Goal: Use online tool/utility

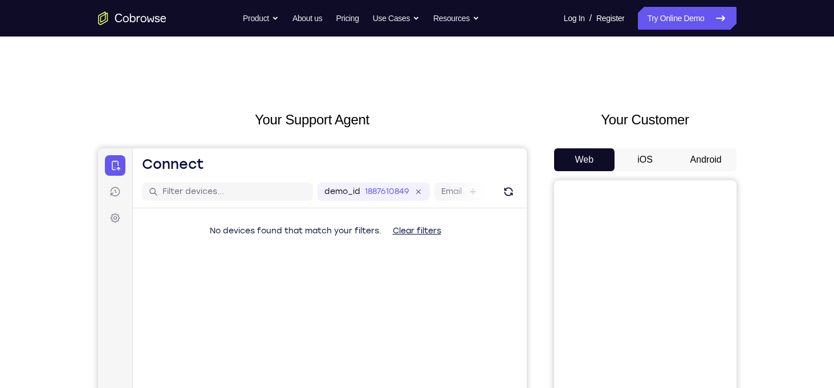
click at [694, 164] on button "Android" at bounding box center [705, 159] width 61 height 23
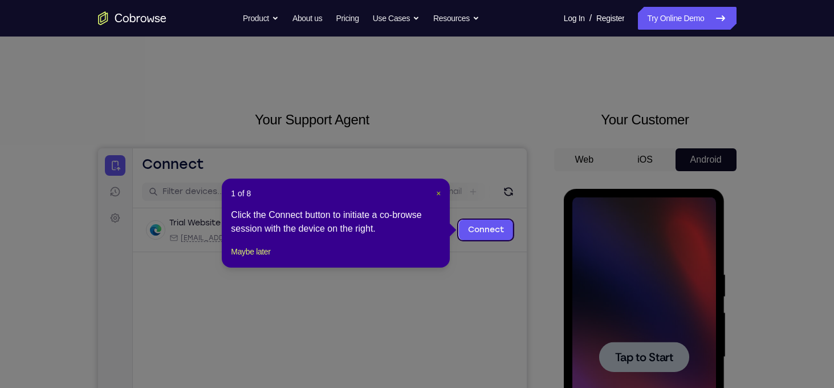
click at [437, 189] on span "×" at bounding box center [438, 193] width 5 height 9
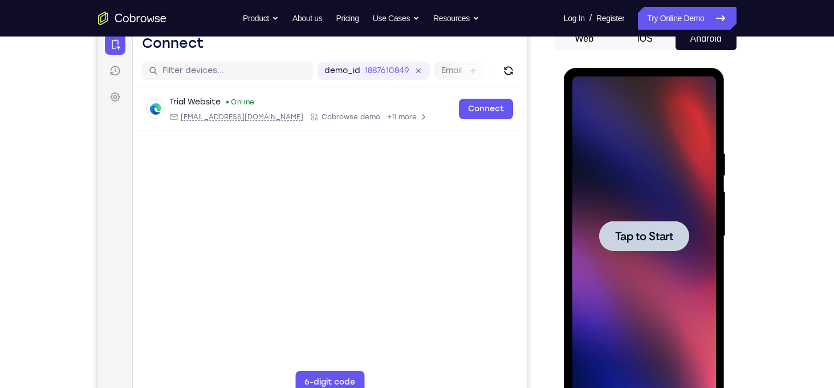
scroll to position [132, 0]
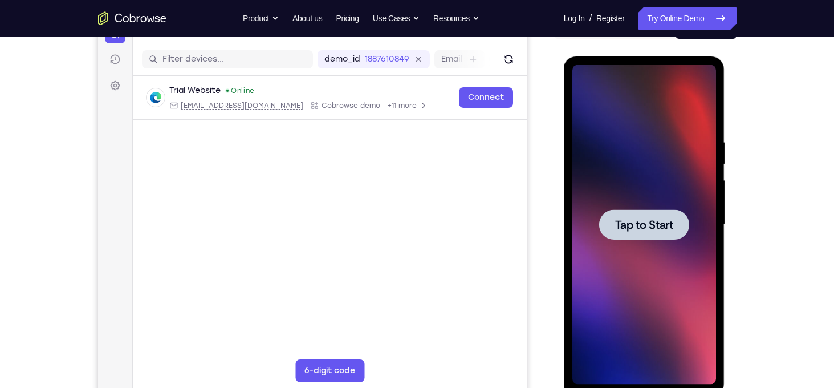
click at [641, 230] on span "Tap to Start" at bounding box center [644, 224] width 58 height 11
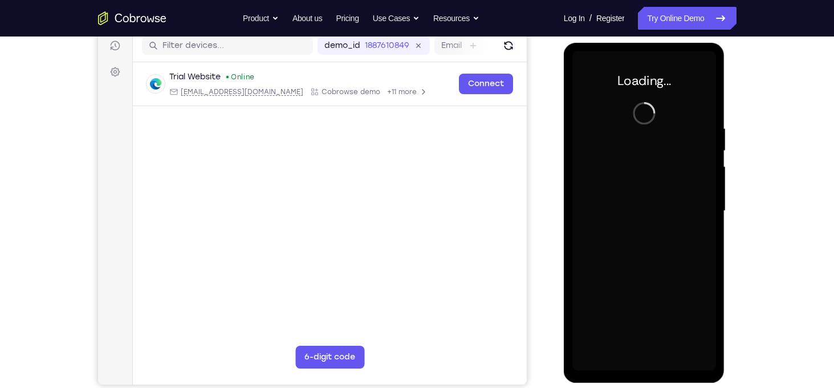
scroll to position [147, 0]
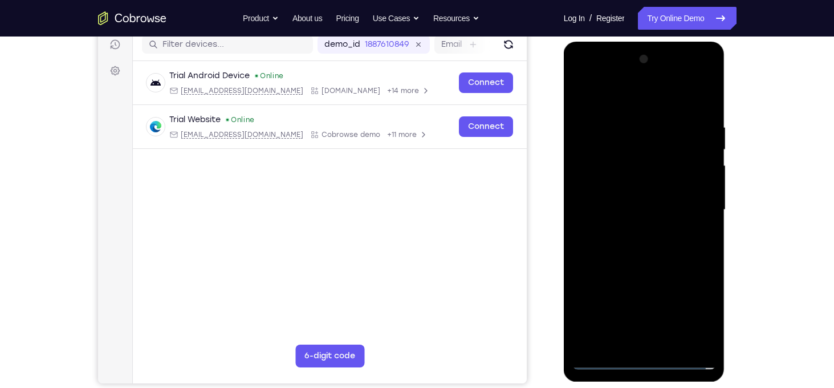
click at [646, 361] on div at bounding box center [644, 209] width 144 height 319
click at [693, 317] on div at bounding box center [644, 209] width 144 height 319
click at [621, 97] on div at bounding box center [644, 209] width 144 height 319
click at [697, 212] on div at bounding box center [644, 209] width 144 height 319
click at [634, 343] on div at bounding box center [644, 209] width 144 height 319
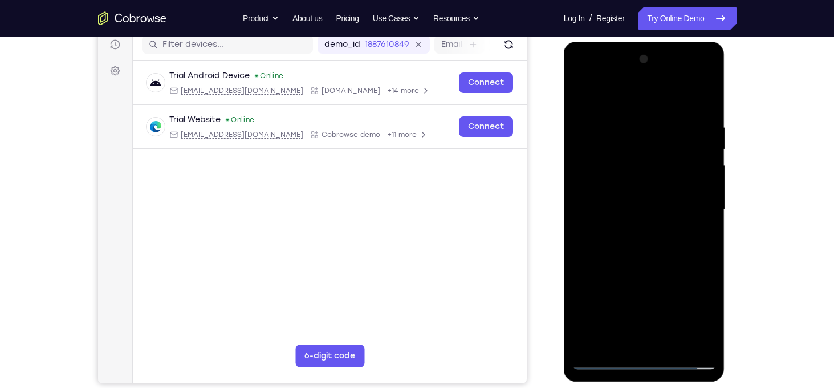
click at [605, 357] on div at bounding box center [644, 209] width 144 height 319
click at [598, 360] on div at bounding box center [644, 209] width 144 height 319
click at [657, 342] on div at bounding box center [644, 209] width 144 height 319
click at [658, 345] on div at bounding box center [644, 209] width 144 height 319
click at [603, 351] on div at bounding box center [644, 209] width 144 height 319
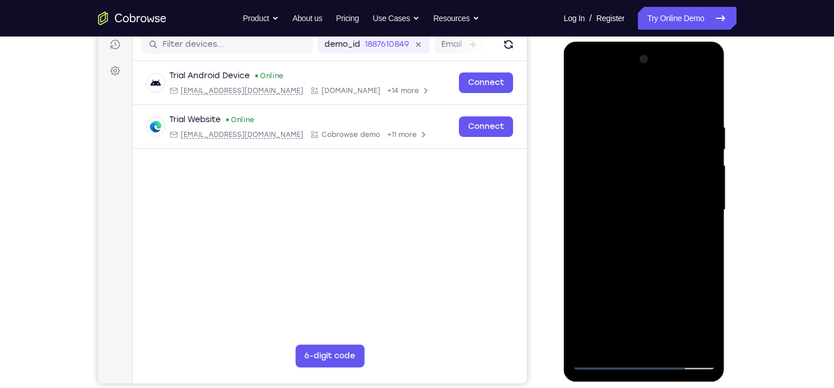
click at [606, 359] on div at bounding box center [644, 209] width 144 height 319
click at [634, 197] on div at bounding box center [644, 209] width 144 height 319
click at [628, 184] on div at bounding box center [644, 209] width 144 height 319
click at [641, 215] on div at bounding box center [644, 209] width 144 height 319
click at [702, 225] on div at bounding box center [644, 209] width 144 height 319
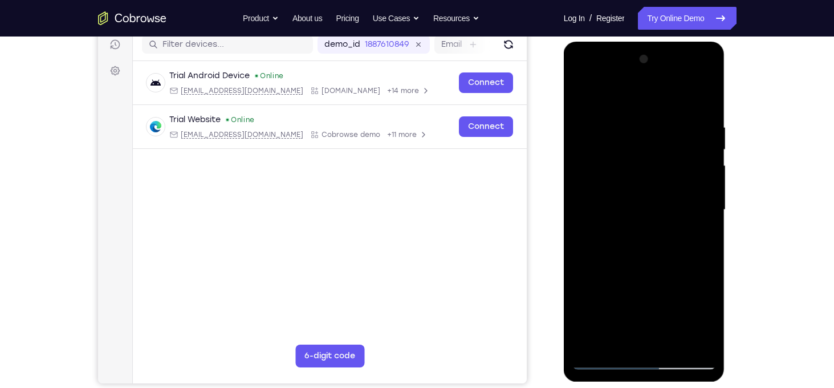
click at [666, 207] on div at bounding box center [644, 209] width 144 height 319
click at [666, 256] on div at bounding box center [644, 209] width 144 height 319
click at [707, 343] on div at bounding box center [644, 209] width 144 height 319
drag, startPoint x: 653, startPoint y: 98, endPoint x: 636, endPoint y: 5, distance: 94.5
click at [636, 42] on html "Online web based iOS Simulators and Android Emulators. Run iPhone, iPad, Mobile…" at bounding box center [645, 213] width 162 height 342
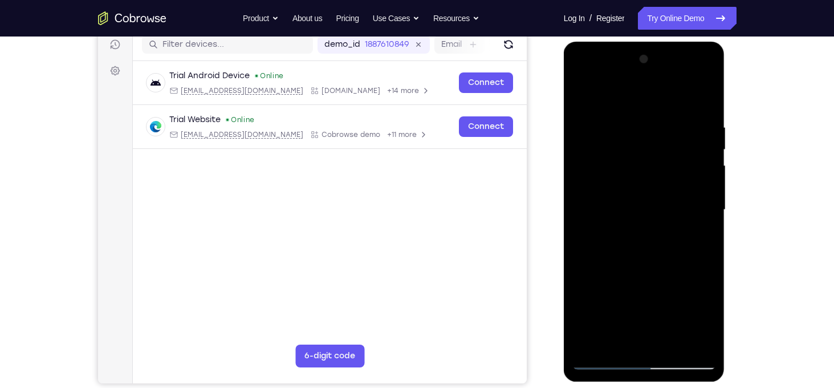
click at [638, 259] on div at bounding box center [644, 209] width 144 height 319
drag, startPoint x: 638, startPoint y: 259, endPoint x: 643, endPoint y: 198, distance: 61.7
click at [643, 198] on div at bounding box center [644, 209] width 144 height 319
click at [710, 205] on div at bounding box center [644, 209] width 144 height 319
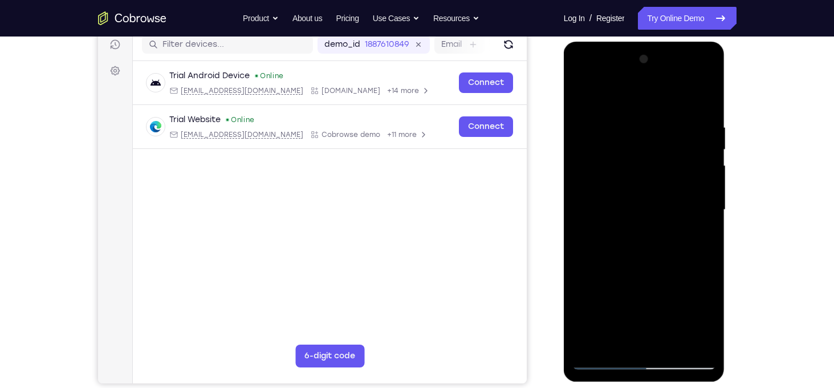
click at [706, 201] on div at bounding box center [644, 209] width 144 height 319
drag, startPoint x: 656, startPoint y: 238, endPoint x: 670, endPoint y: 101, distance: 137.5
click at [670, 101] on div at bounding box center [644, 209] width 144 height 319
drag, startPoint x: 662, startPoint y: 304, endPoint x: 664, endPoint y: 169, distance: 135.1
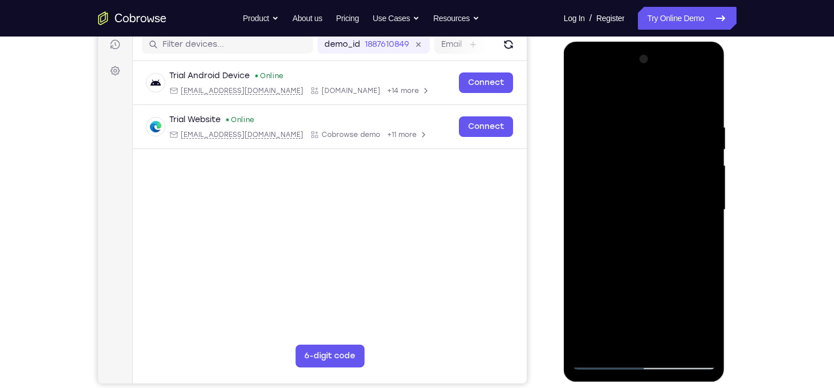
click at [664, 169] on div at bounding box center [644, 209] width 144 height 319
drag, startPoint x: 640, startPoint y: 300, endPoint x: 641, endPoint y: 210, distance: 90.1
click at [641, 210] on div at bounding box center [644, 209] width 144 height 319
drag, startPoint x: 639, startPoint y: 287, endPoint x: 662, endPoint y: 136, distance: 152.8
click at [662, 136] on div at bounding box center [644, 209] width 144 height 319
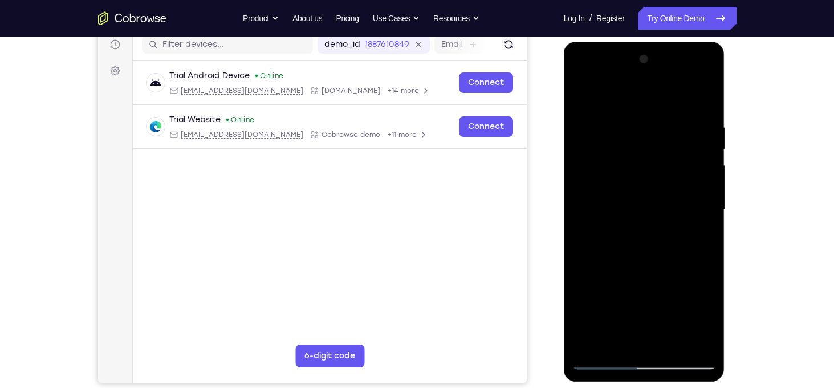
click at [662, 218] on div at bounding box center [644, 209] width 144 height 319
click at [707, 201] on div at bounding box center [644, 209] width 144 height 319
click at [707, 205] on div at bounding box center [644, 209] width 144 height 319
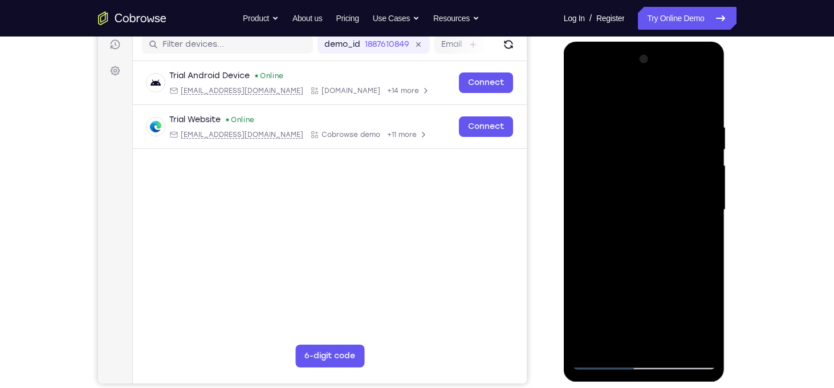
click at [707, 205] on div at bounding box center [644, 209] width 144 height 319
drag, startPoint x: 673, startPoint y: 300, endPoint x: 658, endPoint y: 137, distance: 163.7
click at [658, 137] on div at bounding box center [644, 209] width 144 height 319
drag, startPoint x: 664, startPoint y: 266, endPoint x: 662, endPoint y: 142, distance: 123.7
click at [662, 142] on div at bounding box center [644, 209] width 144 height 319
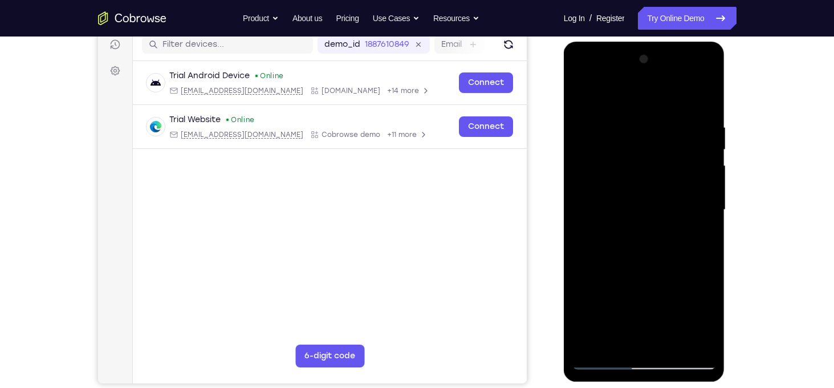
click at [669, 178] on div at bounding box center [644, 209] width 144 height 319
drag, startPoint x: 676, startPoint y: 287, endPoint x: 680, endPoint y: 117, distance: 170.5
click at [680, 117] on div at bounding box center [644, 209] width 144 height 319
drag, startPoint x: 663, startPoint y: 270, endPoint x: 664, endPoint y: 196, distance: 74.1
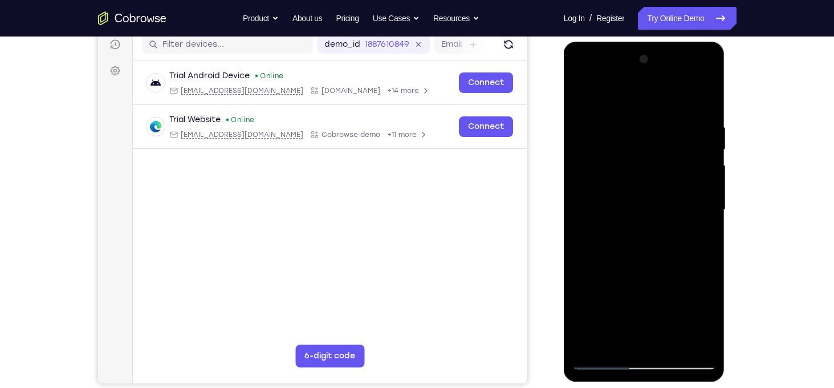
click at [664, 196] on div at bounding box center [644, 209] width 144 height 319
click at [584, 279] on div at bounding box center [644, 209] width 144 height 319
drag, startPoint x: 675, startPoint y: 291, endPoint x: 667, endPoint y: 84, distance: 206.5
click at [667, 84] on div at bounding box center [644, 209] width 144 height 319
drag, startPoint x: 662, startPoint y: 255, endPoint x: 657, endPoint y: 84, distance: 171.1
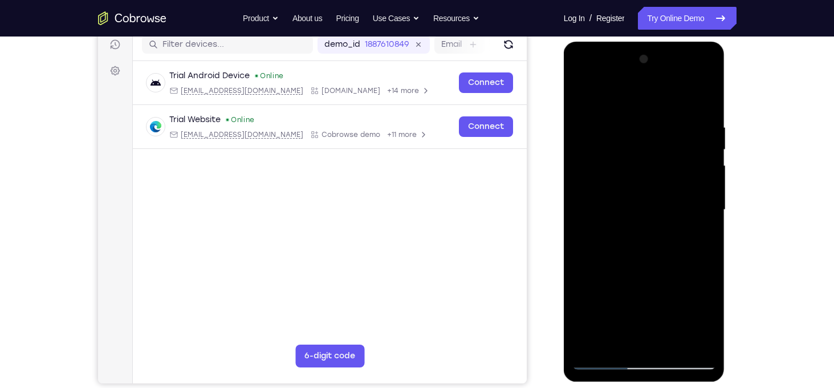
click at [657, 84] on div at bounding box center [644, 209] width 144 height 319
drag, startPoint x: 666, startPoint y: 279, endPoint x: 650, endPoint y: 132, distance: 148.5
click at [650, 132] on div at bounding box center [644, 209] width 144 height 319
click at [663, 226] on div at bounding box center [644, 209] width 144 height 319
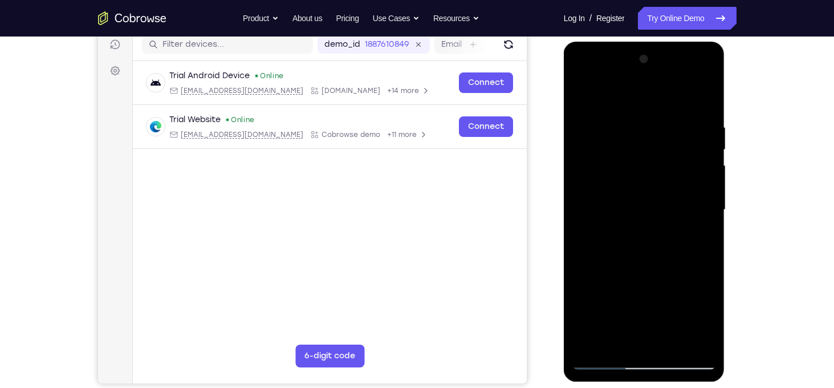
click at [674, 343] on div at bounding box center [644, 209] width 144 height 319
click at [646, 267] on div at bounding box center [644, 209] width 144 height 319
click at [642, 242] on div at bounding box center [644, 209] width 144 height 319
click at [701, 242] on div at bounding box center [644, 209] width 144 height 319
click at [586, 96] on div at bounding box center [644, 209] width 144 height 319
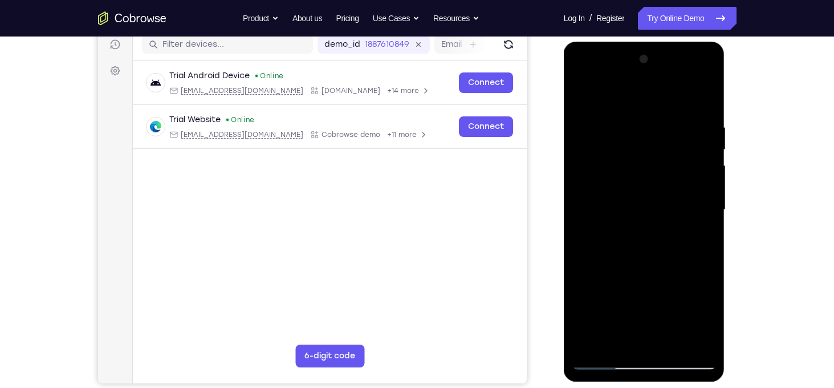
click at [583, 92] on div at bounding box center [644, 209] width 144 height 319
click at [665, 111] on div at bounding box center [644, 209] width 144 height 319
click at [705, 177] on div at bounding box center [644, 209] width 144 height 319
click at [704, 169] on div at bounding box center [644, 209] width 144 height 319
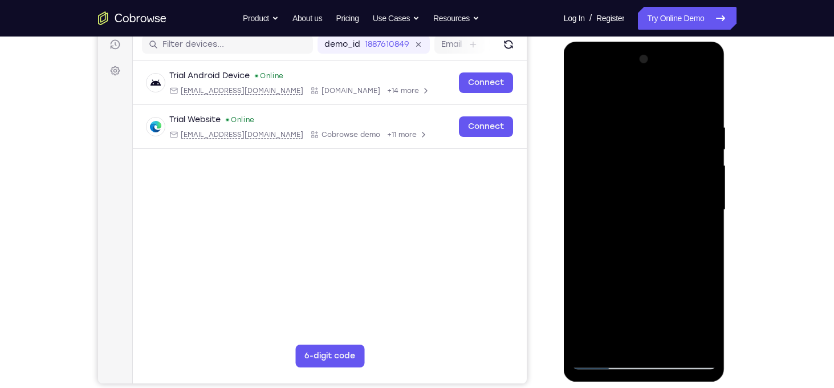
click at [704, 169] on div at bounding box center [644, 209] width 144 height 319
drag, startPoint x: 704, startPoint y: 169, endPoint x: 325, endPoint y: 167, distance: 378.5
click at [564, 167] on html "Online web based iOS Simulators and Android Emulators. Run iPhone, iPad, Mobile…" at bounding box center [645, 213] width 162 height 342
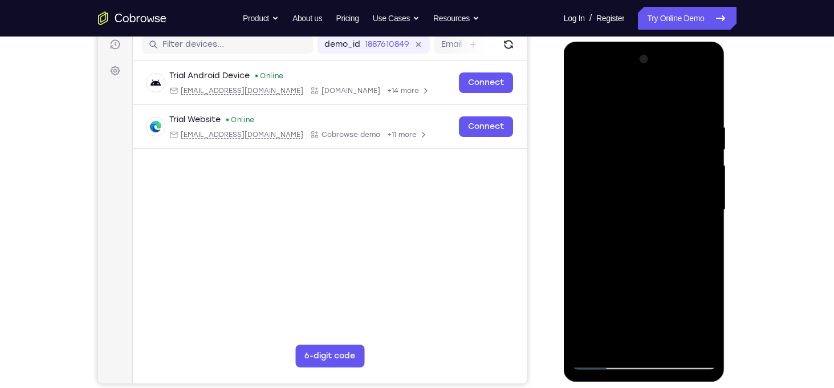
click at [707, 189] on div at bounding box center [644, 209] width 144 height 319
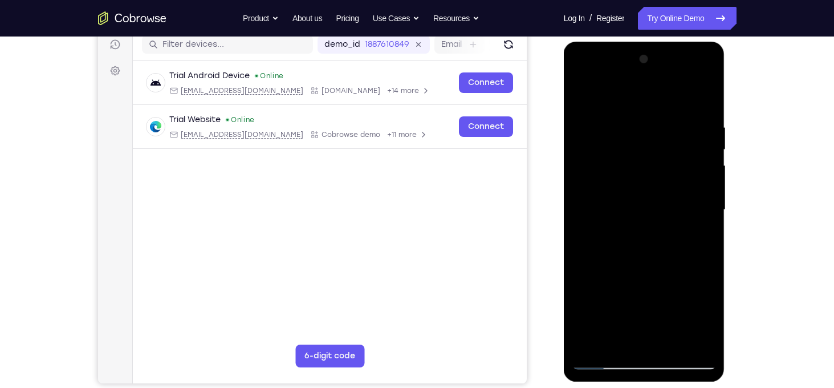
click at [707, 189] on div at bounding box center [644, 209] width 144 height 319
drag, startPoint x: 707, startPoint y: 190, endPoint x: 983, endPoint y: 205, distance: 276.3
click at [564, 189] on html "Online web based iOS Simulators and Android Emulators. Run iPhone, iPad, Mobile…" at bounding box center [645, 213] width 162 height 342
click at [711, 177] on div at bounding box center [644, 209] width 144 height 319
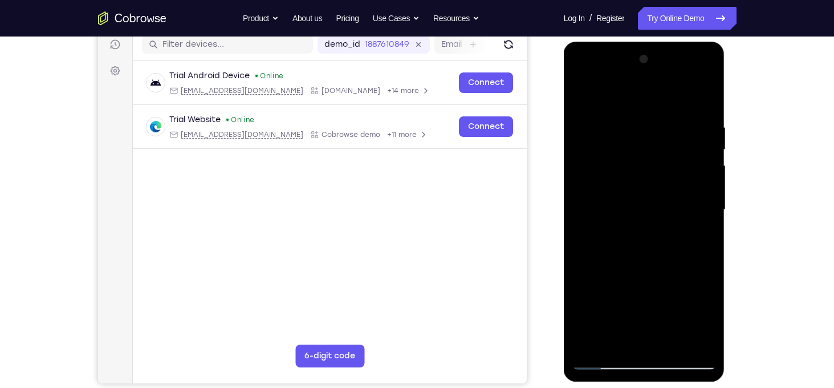
click at [709, 174] on div at bounding box center [644, 209] width 144 height 319
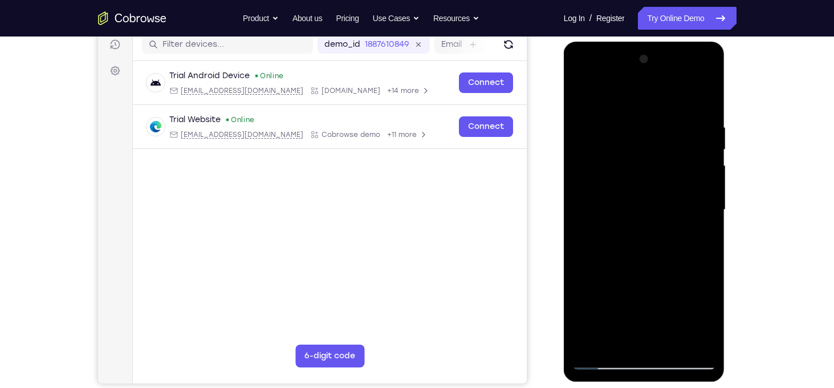
click at [709, 174] on div at bounding box center [644, 209] width 144 height 319
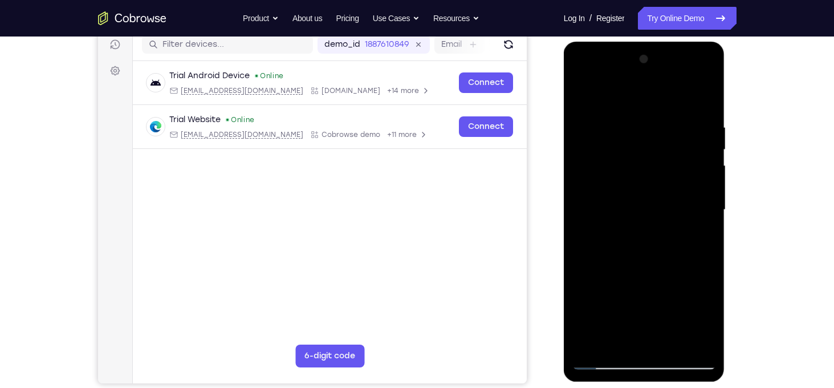
click at [709, 174] on div at bounding box center [644, 209] width 144 height 319
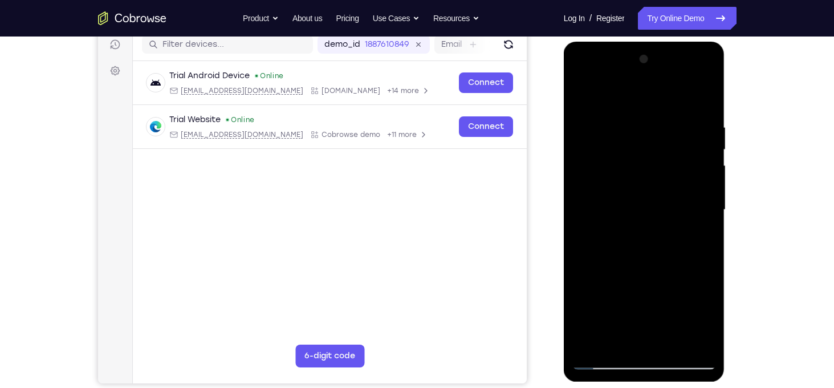
click at [709, 174] on div at bounding box center [644, 209] width 144 height 319
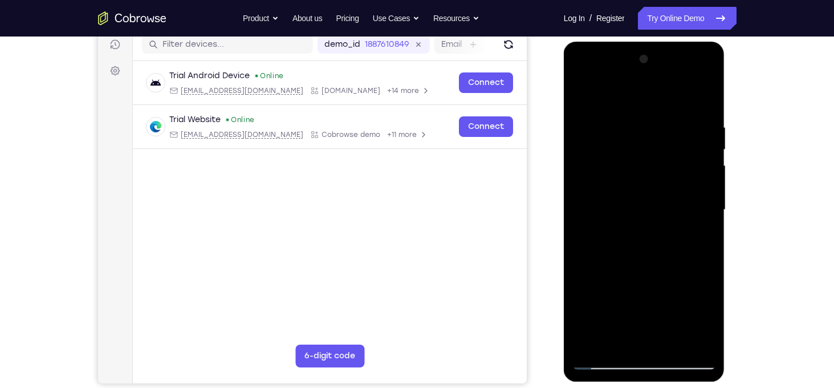
click at [709, 174] on div at bounding box center [644, 209] width 144 height 319
click at [707, 127] on div at bounding box center [644, 209] width 144 height 319
click at [703, 103] on div at bounding box center [644, 209] width 144 height 319
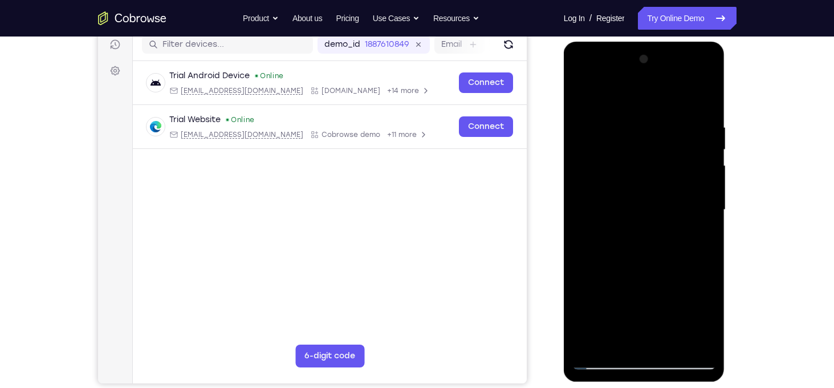
drag, startPoint x: 670, startPoint y: 119, endPoint x: 710, endPoint y: 417, distance: 300.1
click at [710, 384] on html "Online web based iOS Simulators and Android Emulators. Run iPhone, iPad, Mobile…" at bounding box center [645, 213] width 162 height 342
drag, startPoint x: 661, startPoint y: 158, endPoint x: 685, endPoint y: 417, distance: 259.8
click at [685, 384] on html "Online web based iOS Simulators and Android Emulators. Run iPhone, iPad, Mobile…" at bounding box center [645, 213] width 162 height 342
click at [630, 111] on div at bounding box center [644, 209] width 144 height 319
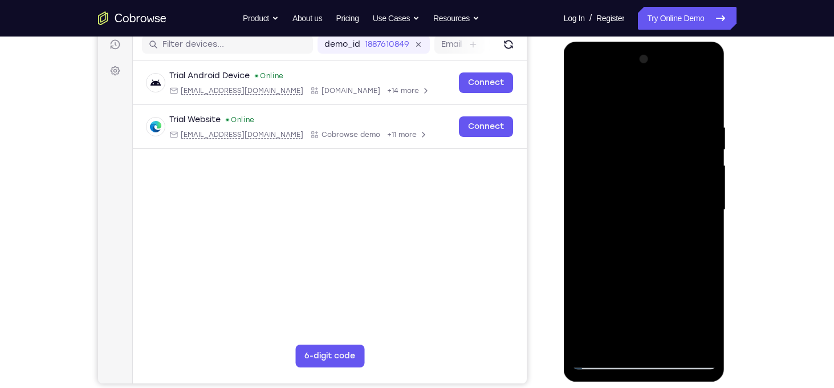
click at [707, 344] on div at bounding box center [644, 209] width 144 height 319
click at [707, 191] on div at bounding box center [644, 209] width 144 height 319
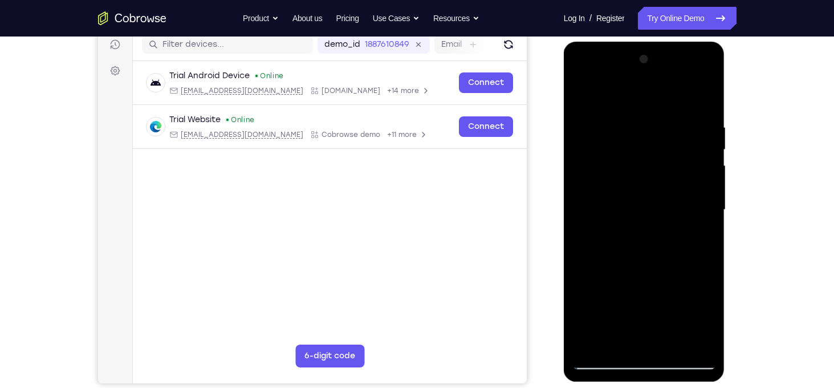
click at [707, 191] on div at bounding box center [644, 209] width 144 height 319
drag, startPoint x: 707, startPoint y: 191, endPoint x: 419, endPoint y: 200, distance: 288.0
click at [564, 200] on html "Online web based iOS Simulators and Android Emulators. Run iPhone, iPad, Mobile…" at bounding box center [645, 213] width 162 height 342
click at [707, 188] on div at bounding box center [644, 209] width 144 height 319
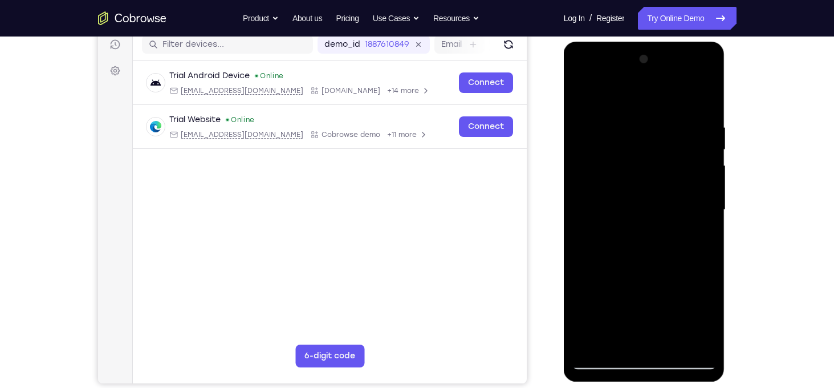
drag, startPoint x: 707, startPoint y: 188, endPoint x: 914, endPoint y: 230, distance: 211.3
click at [564, 190] on html "Online web based iOS Simulators and Android Emulators. Run iPhone, iPad, Mobile…" at bounding box center [645, 213] width 162 height 342
click at [702, 192] on div at bounding box center [644, 209] width 144 height 319
